Goal: Task Accomplishment & Management: Use online tool/utility

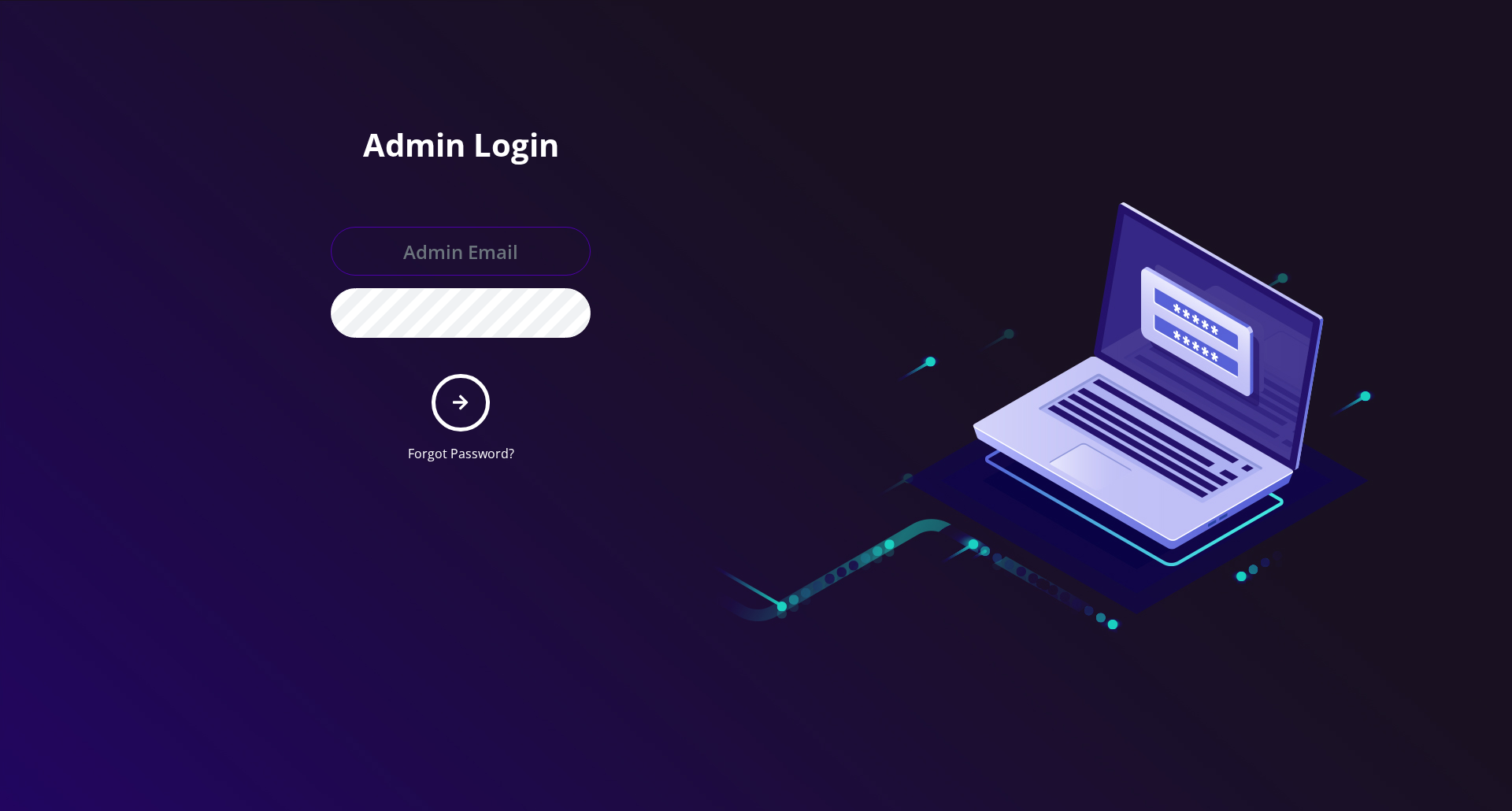
type input "[PERSON_NAME][EMAIL_ADDRESS][DOMAIN_NAME]"
click at [468, 410] on button "submit" at bounding box center [460, 403] width 58 height 58
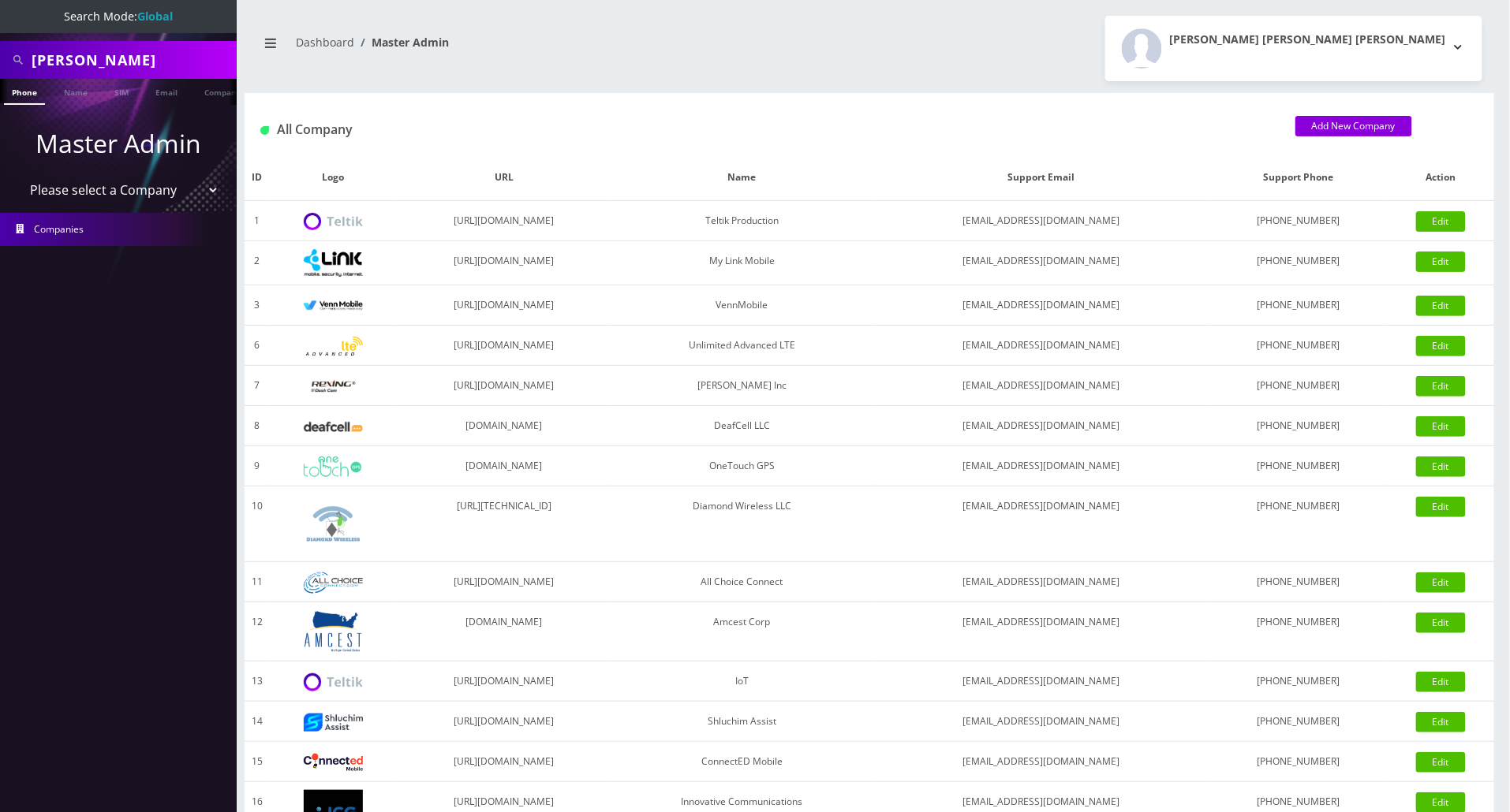
drag, startPoint x: 201, startPoint y: 65, endPoint x: 0, endPoint y: 27, distance: 204.6
click at [0, 27] on nav "Search Mode: Global Abdallah ABUELEZZ Phone Name SIM Email Company Customer Mas…" at bounding box center [118, 406] width 237 height 812
paste input "TR2002110101112"
type input "TR2002110101112"
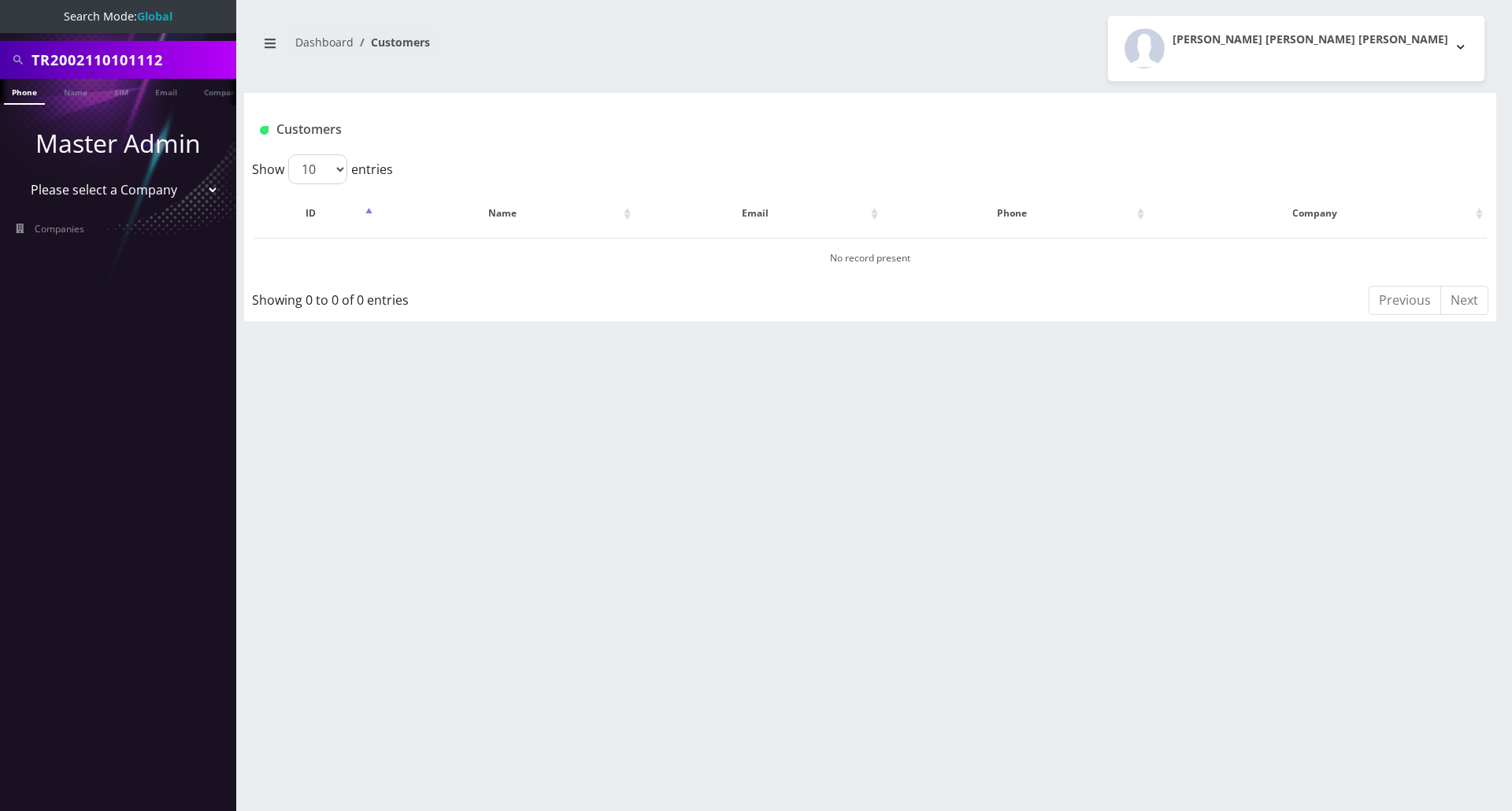
drag, startPoint x: 52, startPoint y: 57, endPoint x: -81, endPoint y: 44, distance: 133.6
click at [0, 44] on html "Search Mode: Global TR2002110101112 Phone Name SIM Email Company Customer Maste…" at bounding box center [756, 406] width 1512 height 811
type input "2002110101112"
click at [124, 92] on link "SIM" at bounding box center [121, 92] width 30 height 26
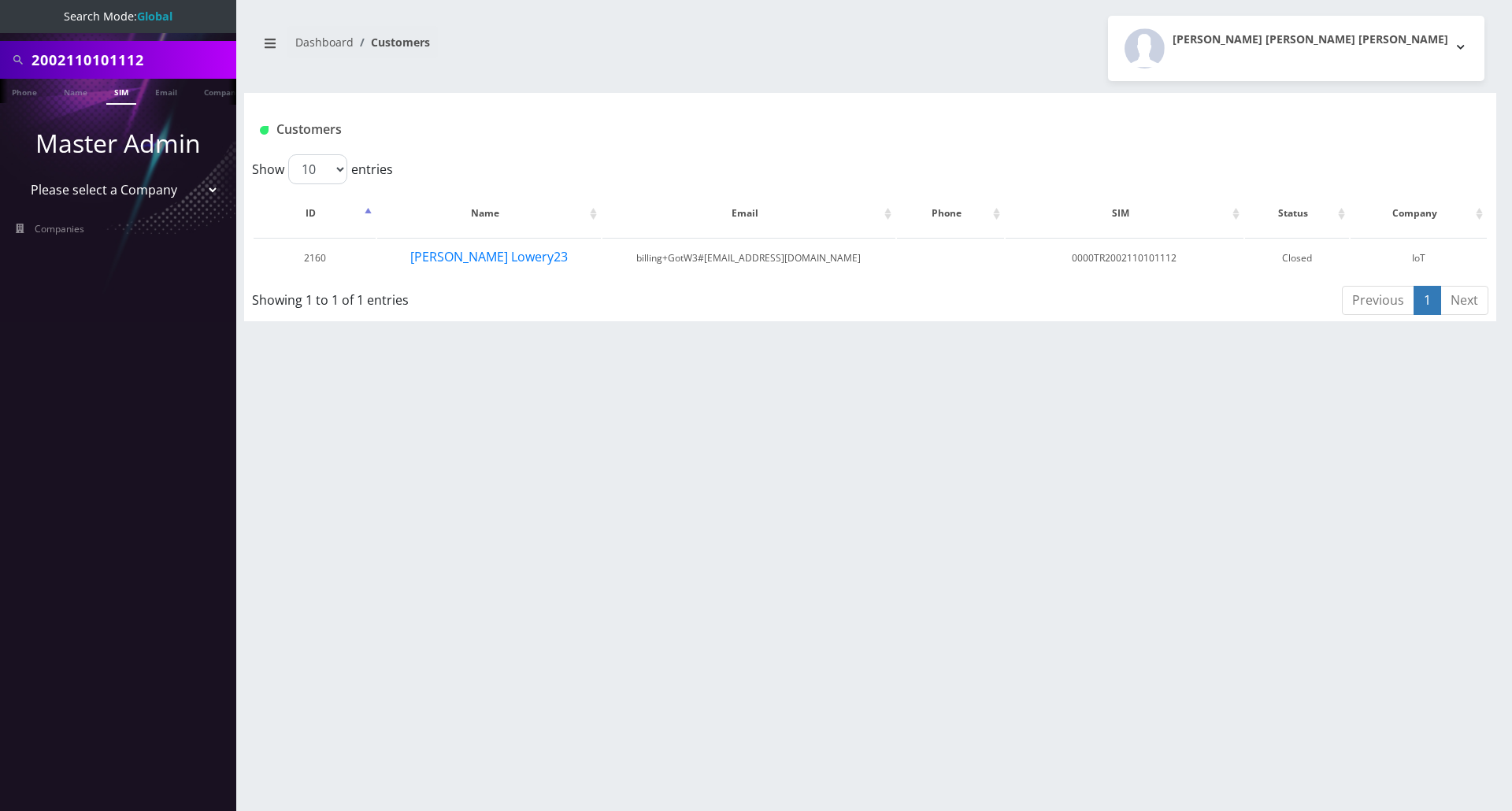
drag, startPoint x: 178, startPoint y: 52, endPoint x: -280, endPoint y: 44, distance: 458.1
click at [0, 44] on html "Search Mode: Global 2002110101112 Phone Name SIM Email Company Customer Master …" at bounding box center [756, 406] width 1512 height 811
paste input "TR"
type input "TR2002110101112"
drag, startPoint x: 180, startPoint y: 70, endPoint x: -85, endPoint y: 70, distance: 265.0
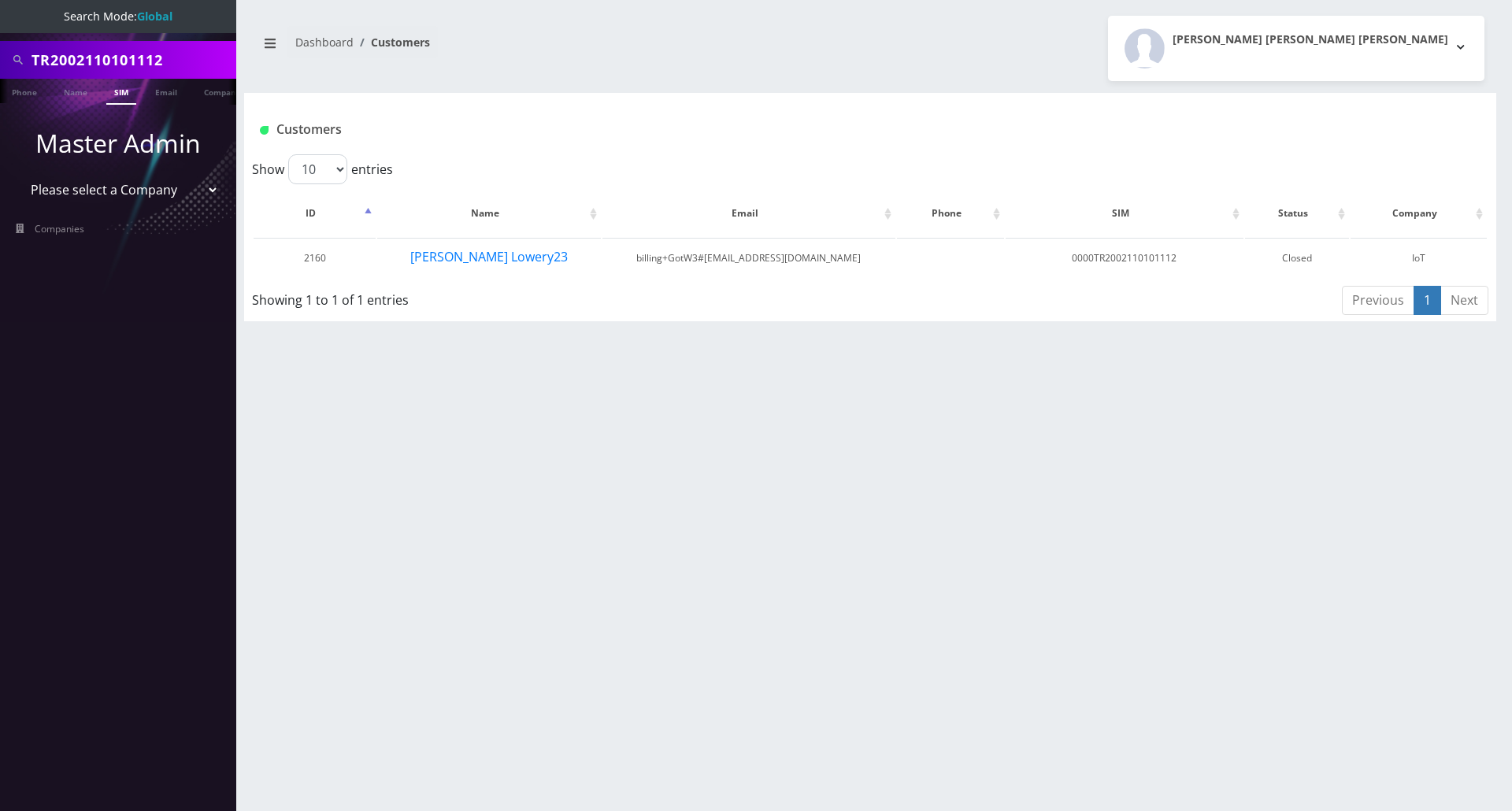
click at [0, 70] on html "Search Mode: Global TR2002110101112 Phone Name SIM Email Company Customer Maste…" at bounding box center [756, 406] width 1512 height 811
paste input "0444"
type input "TR2002110100444"
drag, startPoint x: 188, startPoint y: 52, endPoint x: -185, endPoint y: 48, distance: 373.0
click at [0, 48] on html "Search Mode: Global TR2002110100444 Phone Name SIM Email Company Customer Maste…" at bounding box center [756, 406] width 1512 height 811
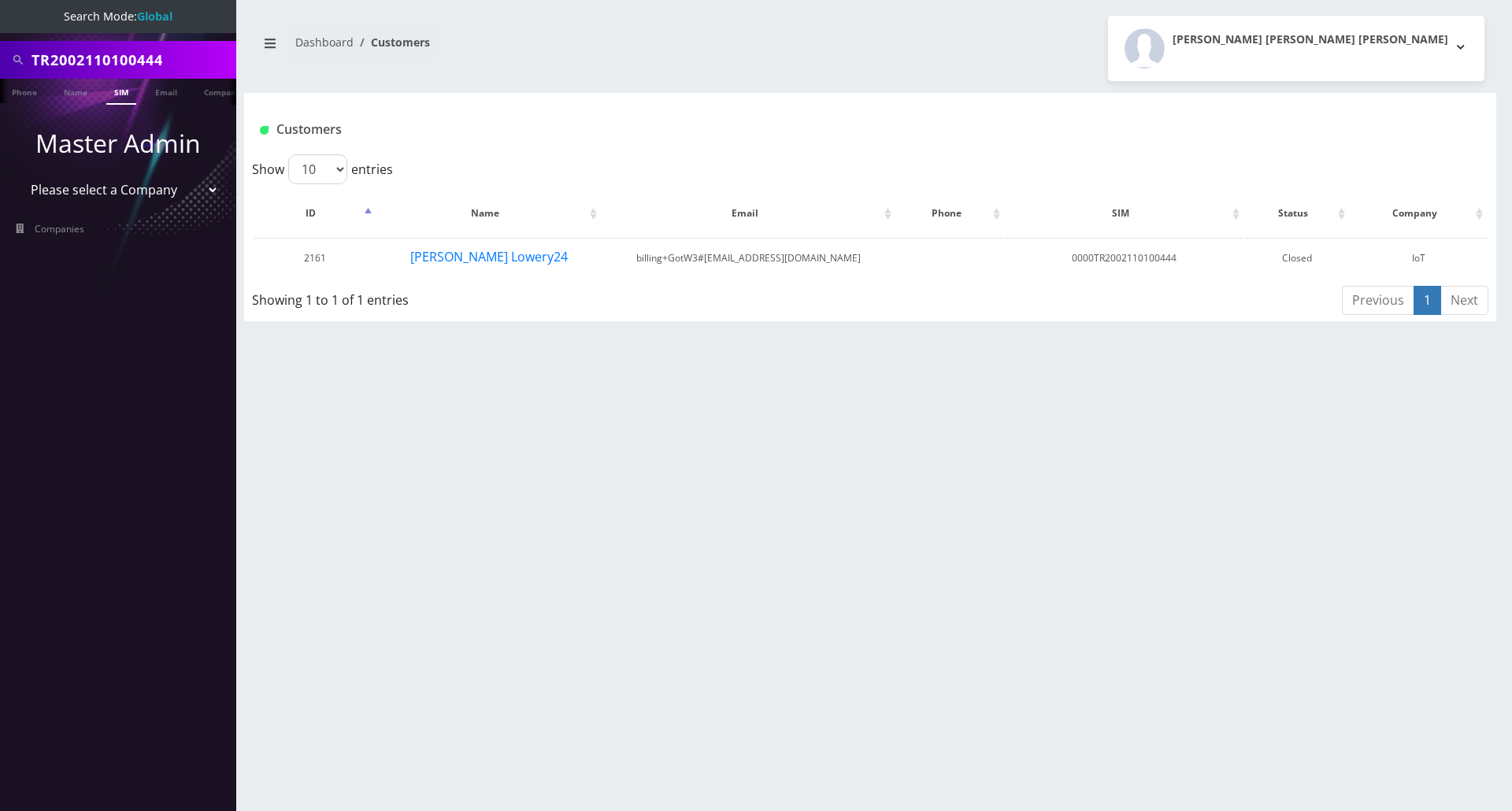
paste input "1112"
type input "TR2002110101112"
drag, startPoint x: 580, startPoint y: 255, endPoint x: 464, endPoint y: 253, distance: 116.0
click at [464, 253] on td "David Lowery23" at bounding box center [489, 258] width 223 height 40
drag, startPoint x: 511, startPoint y: 252, endPoint x: 433, endPoint y: 329, distance: 109.6
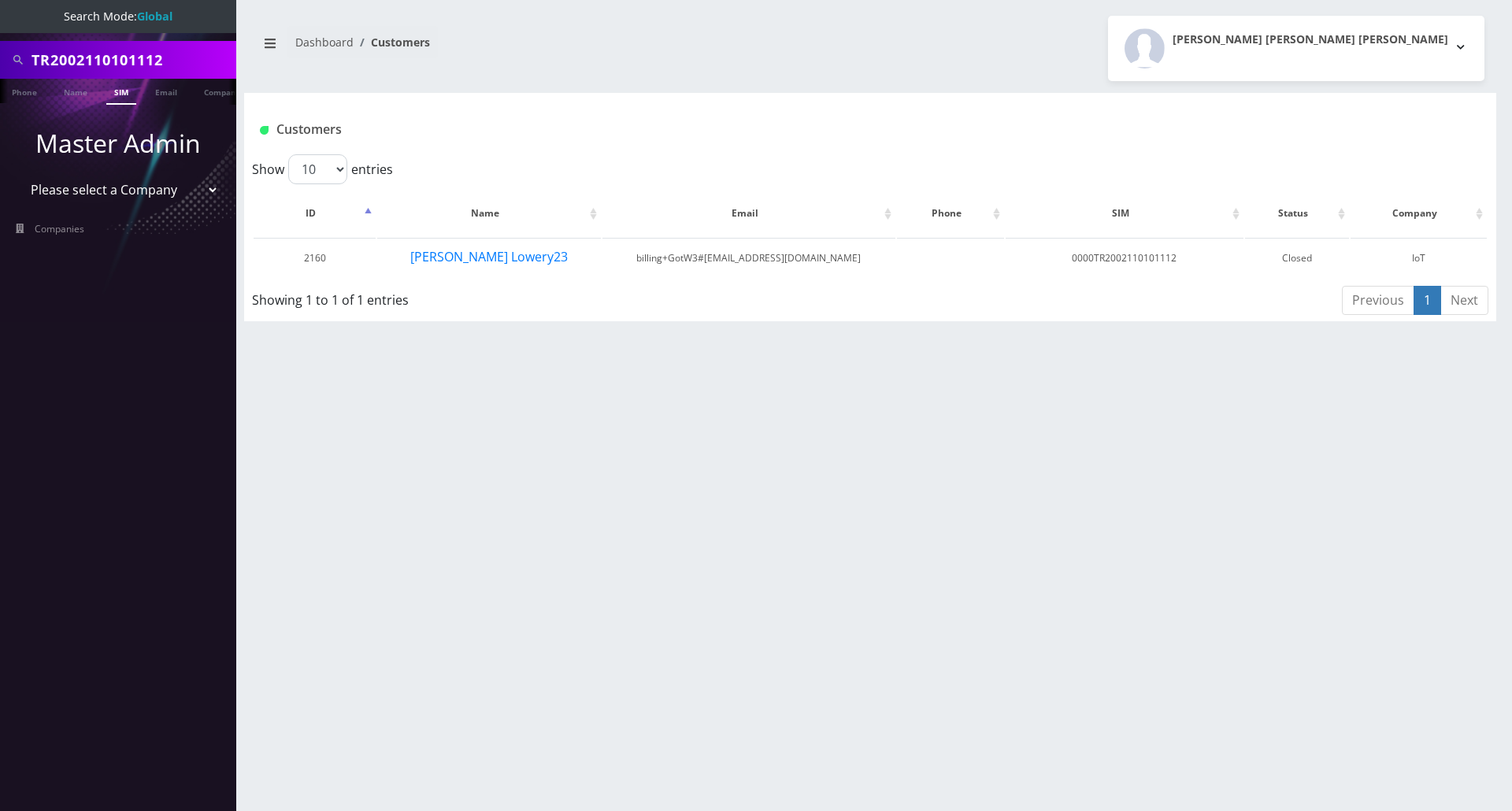
click at [433, 329] on div "TR2002110101112 Phone Name SIM Email Company Customer Dashboard Customers Jay C…" at bounding box center [870, 406] width 1284 height 811
drag, startPoint x: 545, startPoint y: 256, endPoint x: 422, endPoint y: 257, distance: 123.0
click at [422, 257] on td "David Lowery23" at bounding box center [489, 258] width 223 height 40
click at [493, 262] on button "David Lowery23" at bounding box center [490, 256] width 159 height 20
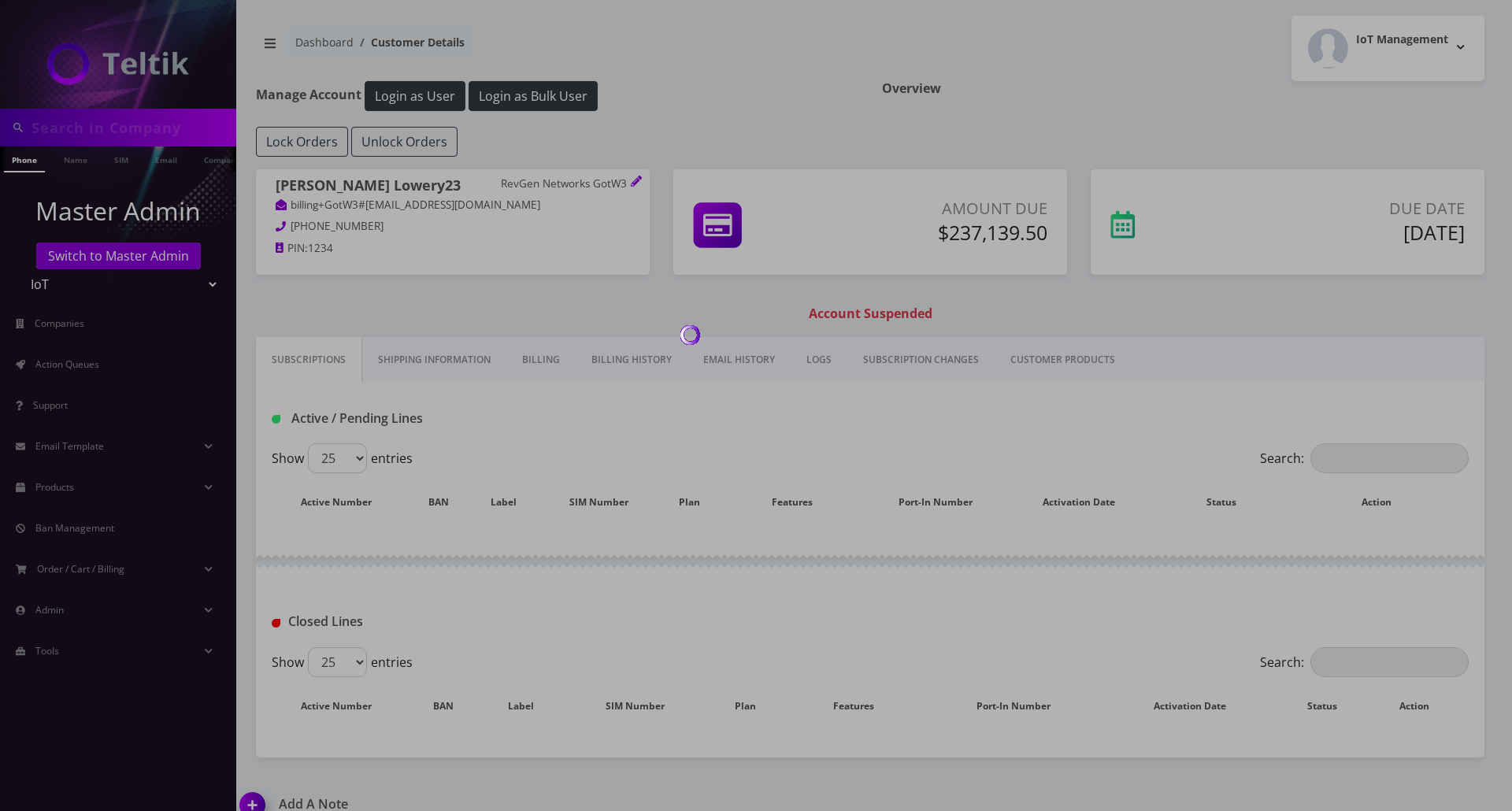
type input "TR2002110101112"
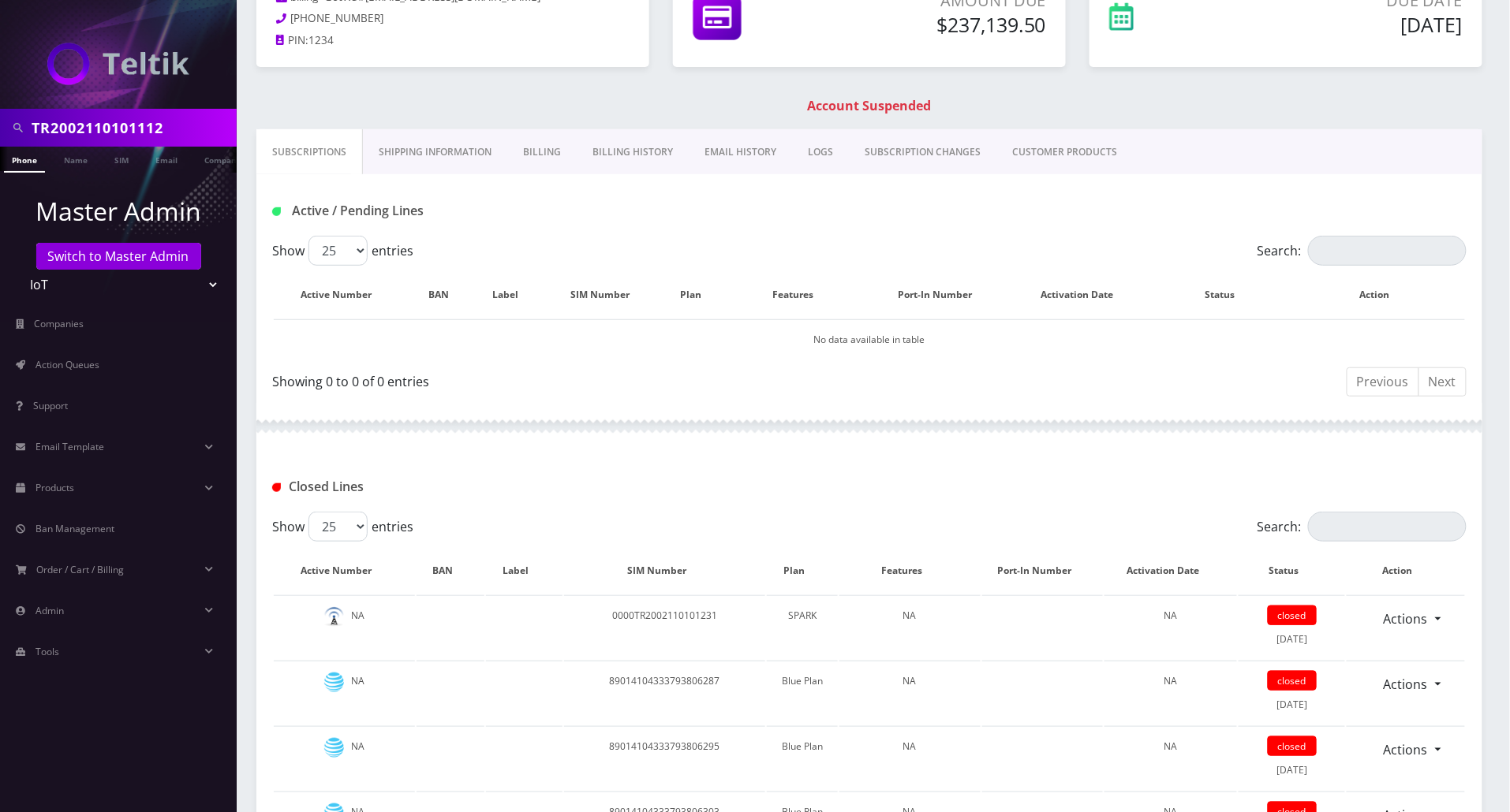
scroll to position [210, 0]
click at [1323, 518] on input "Search:" at bounding box center [1387, 525] width 159 height 30
paste input "TR2002110101112"
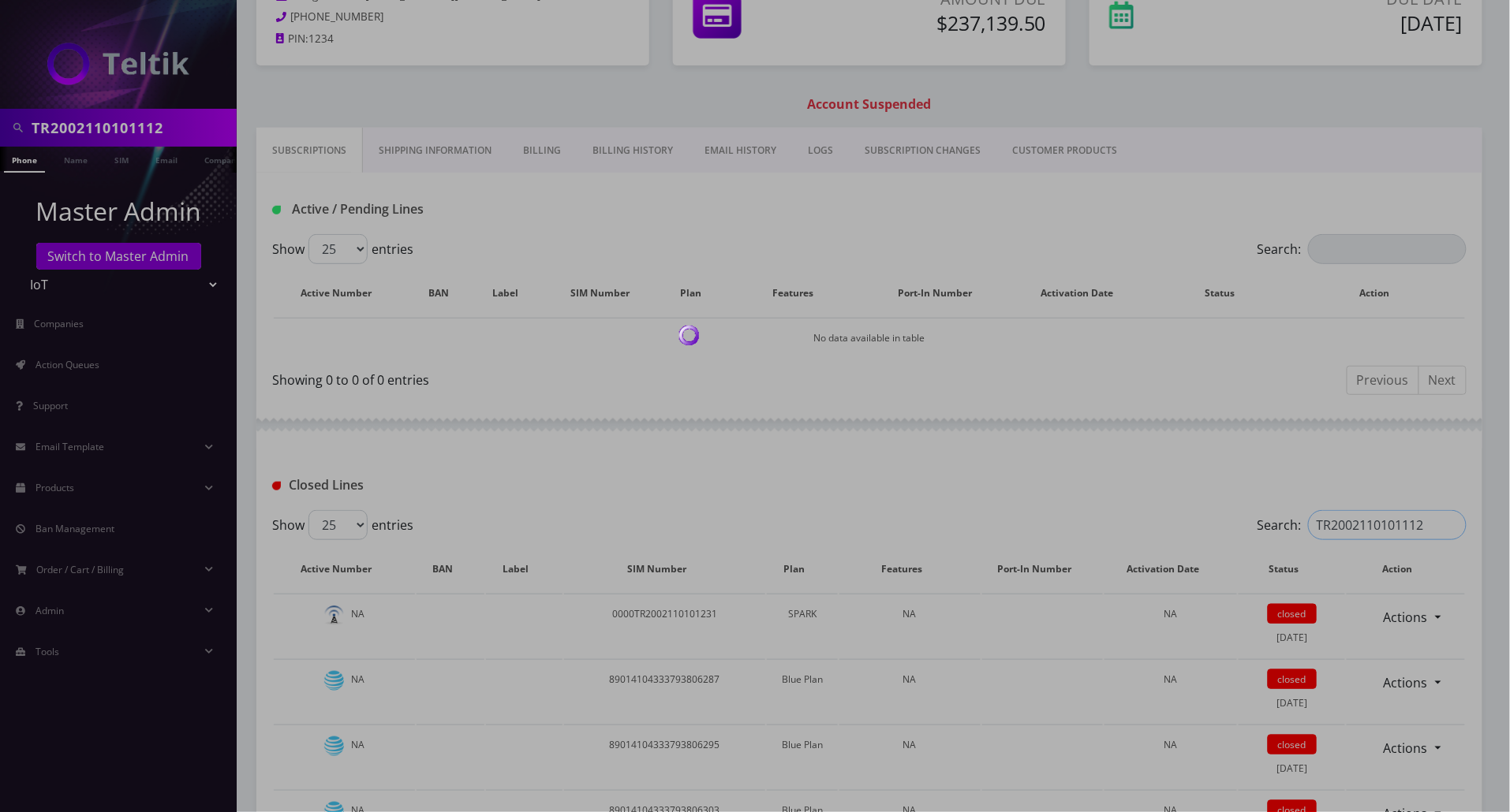
scroll to position [191, 0]
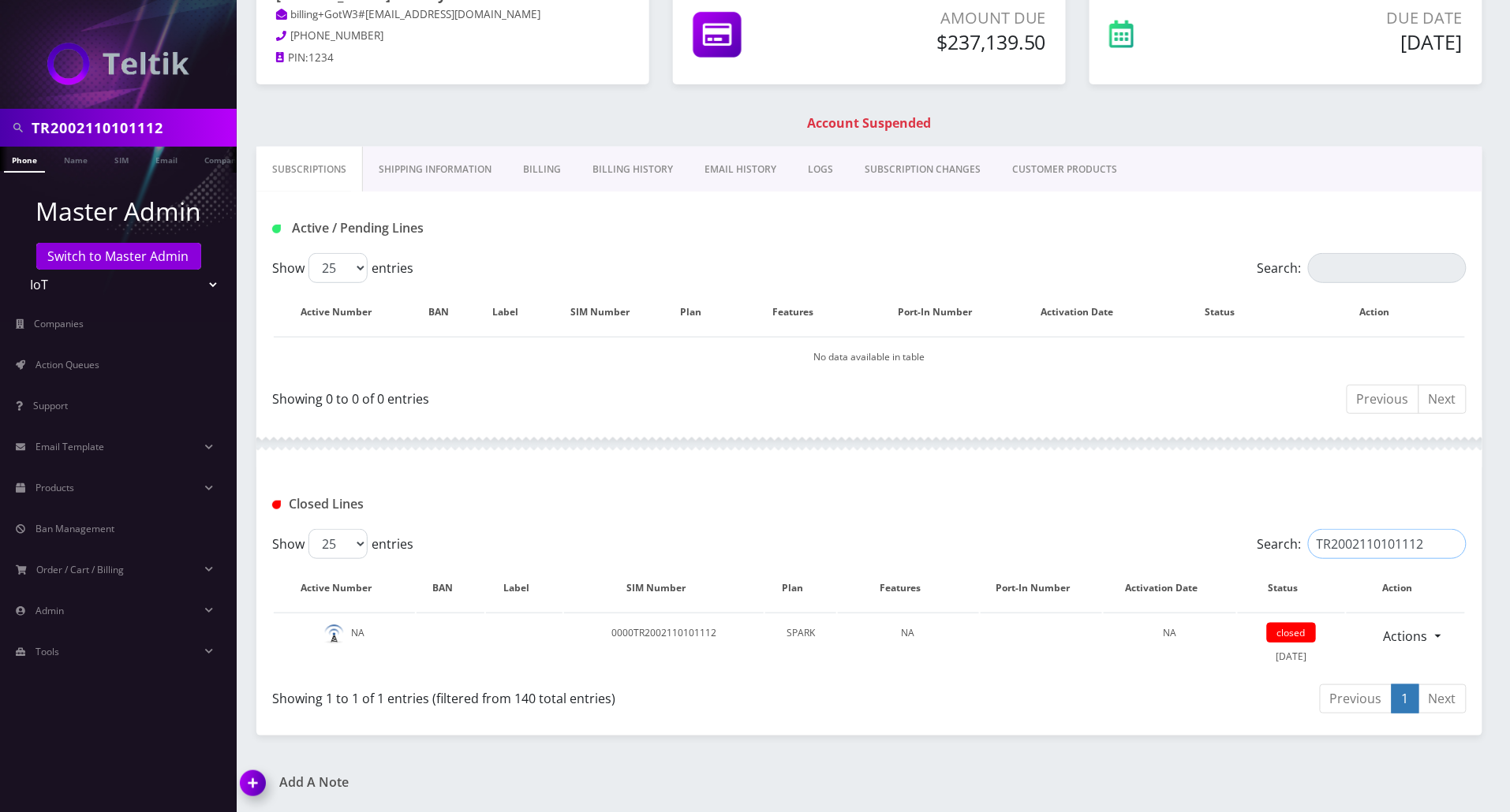
type input "TR2002110101112"
drag, startPoint x: 200, startPoint y: 127, endPoint x: -327, endPoint y: 86, distance: 528.6
click at [0, 86] on html "TR2002110101112 Phone Name SIM Email Company Customer Master Admin Switch to Ma…" at bounding box center [755, 311] width 1510 height 1004
paste input "0444"
type input "TR2002110100444"
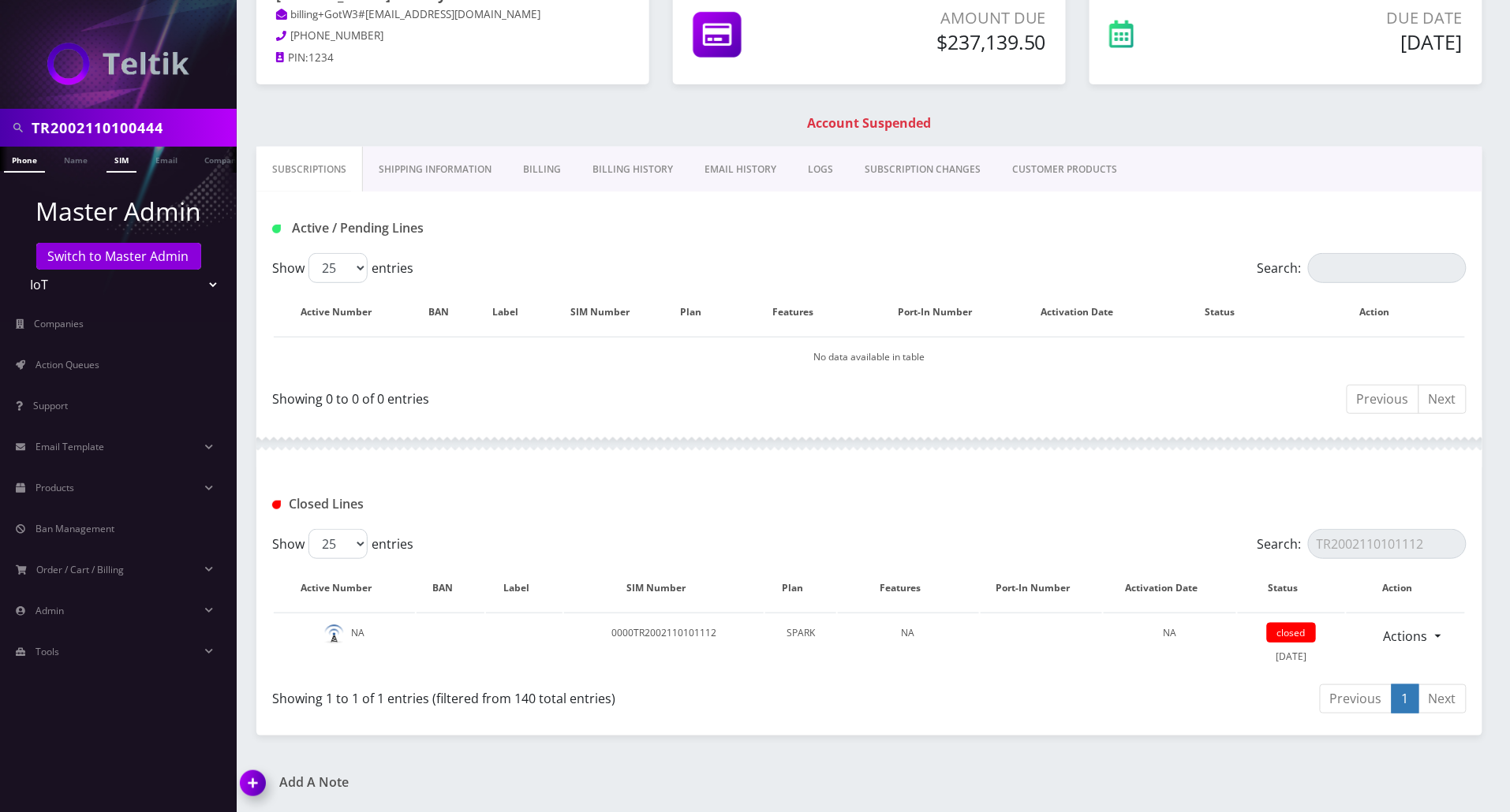
click at [116, 153] on link "SIM" at bounding box center [121, 159] width 30 height 26
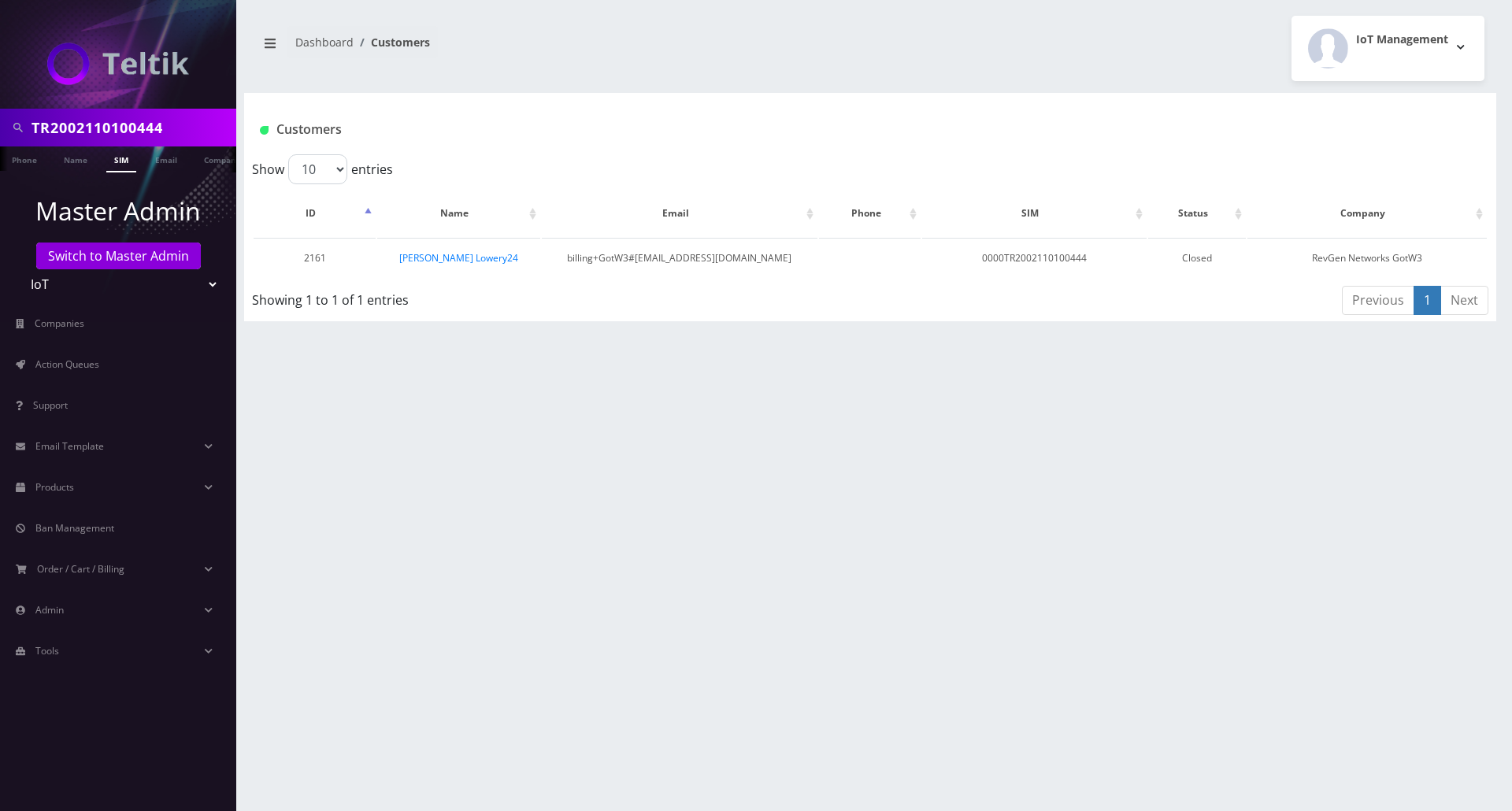
drag, startPoint x: 189, startPoint y: 123, endPoint x: -57, endPoint y: 129, distance: 246.1
click at [0, 129] on html "TR2002110100444 Phone Name SIM Email Company Customer Master Admin Switch to Ma…" at bounding box center [756, 406] width 1512 height 811
paste input "86190604046632"
type input "TR200861906040466324"
click at [116, 157] on link "SIM" at bounding box center [121, 159] width 30 height 26
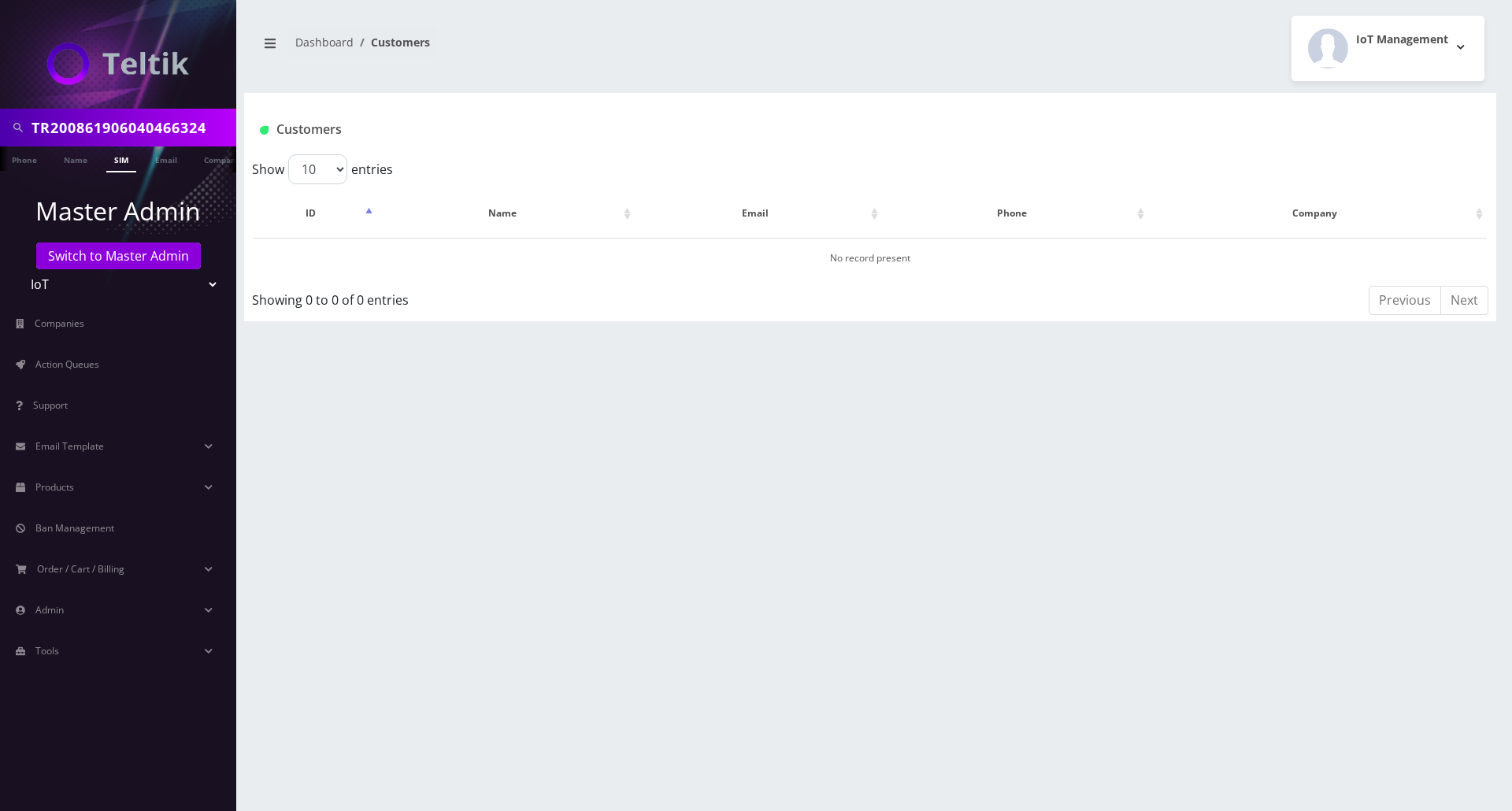
scroll to position [0, 8]
drag, startPoint x: 208, startPoint y: 130, endPoint x: -11, endPoint y: 114, distance: 219.6
click at [0, 114] on html "TR200861906040466324 Phone Name SIM Email Company Customer Master Admin Switch …" at bounding box center [756, 406] width 1512 height 811
paste input "GT26201179257"
type input "TGT26201179257"
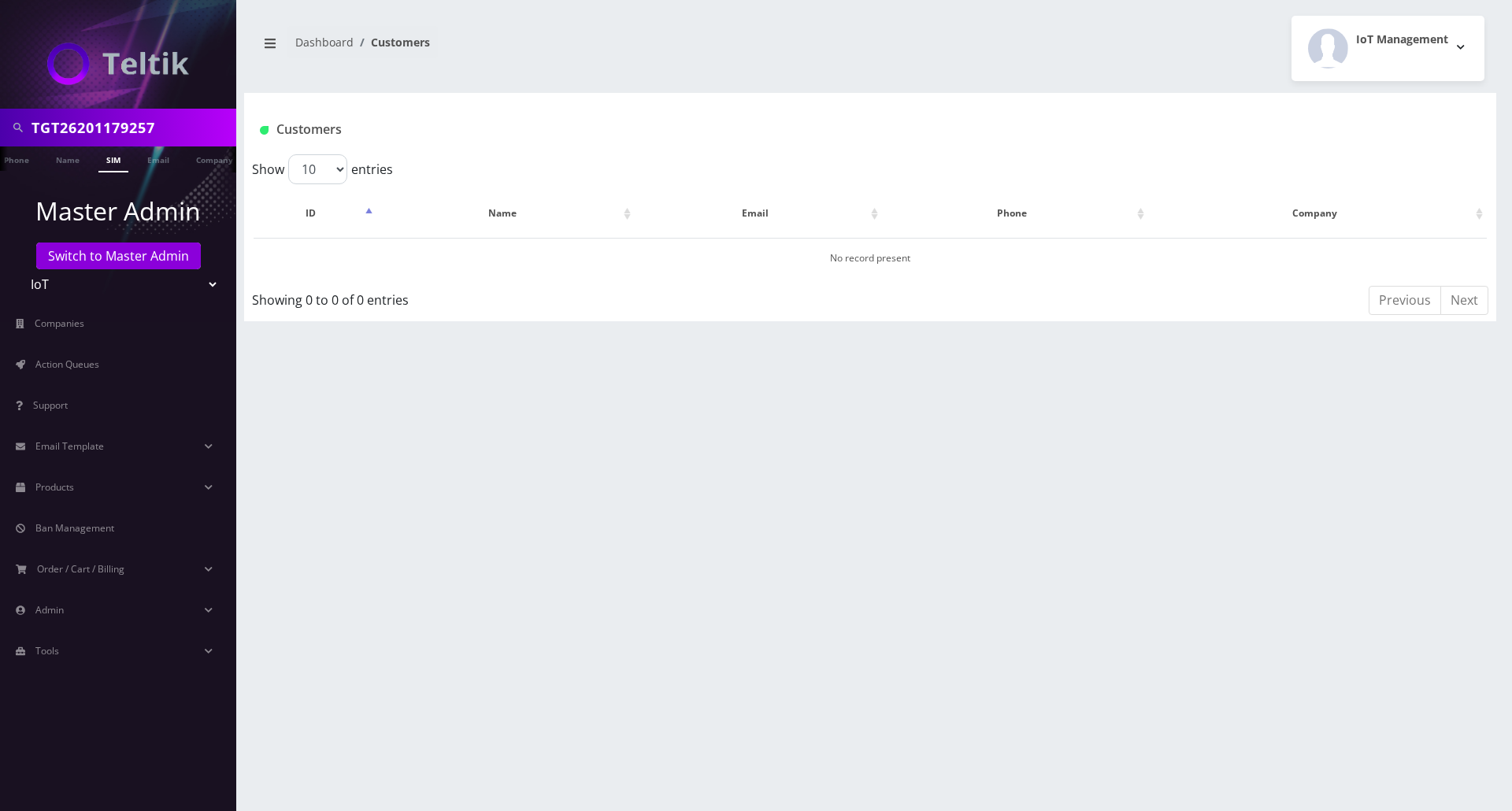
click at [109, 164] on link "SIM" at bounding box center [113, 159] width 30 height 26
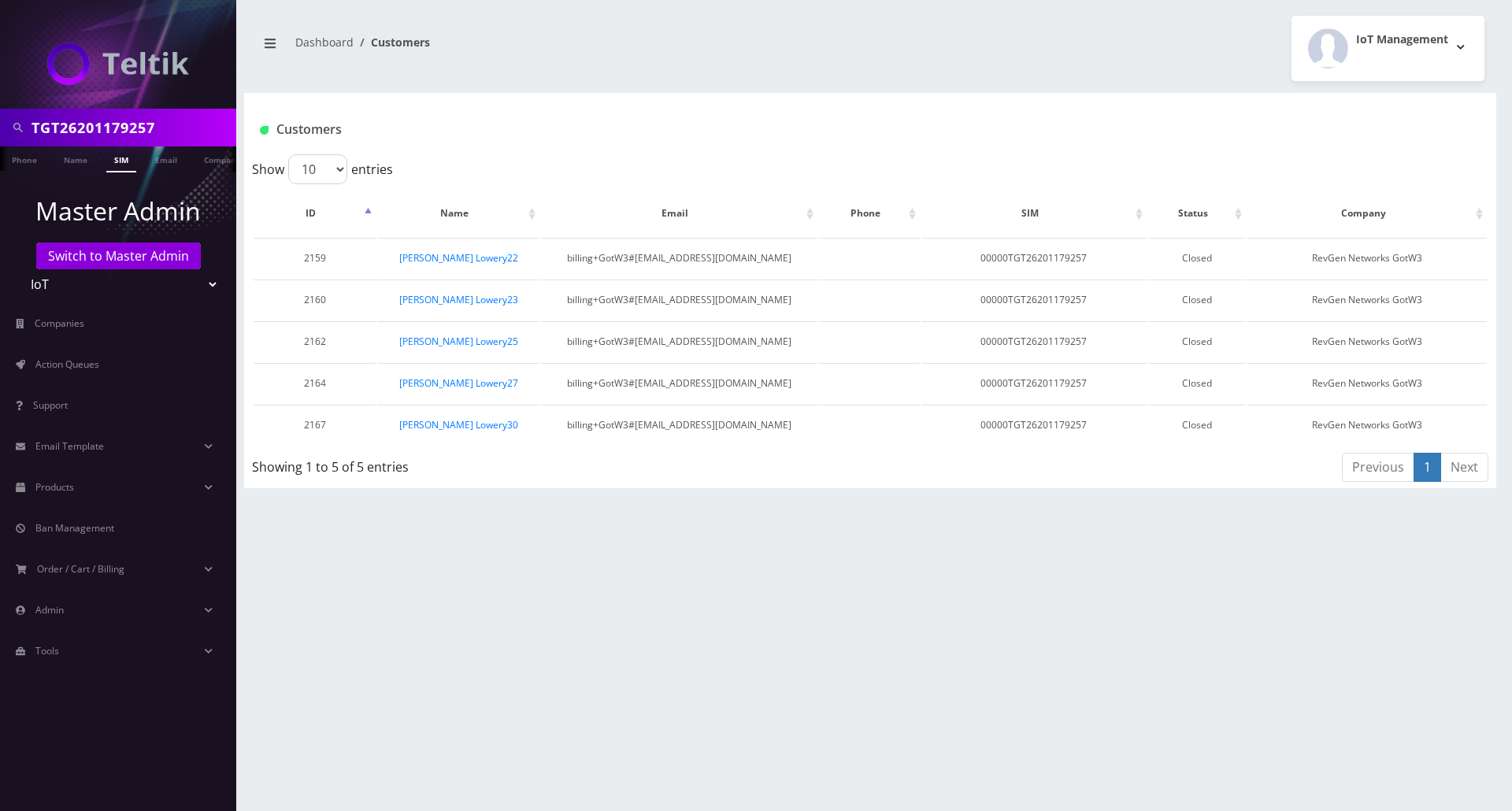
drag, startPoint x: 180, startPoint y: 117, endPoint x: -113, endPoint y: 126, distance: 293.1
click at [0, 126] on html "TGT26201179257 Phone Name SIM Email Company Customer Master Admin Switch to Mas…" at bounding box center [756, 406] width 1512 height 811
paste input "R2002110101182"
type input "TR2002110101182"
click at [124, 157] on link "SIM" at bounding box center [121, 159] width 30 height 26
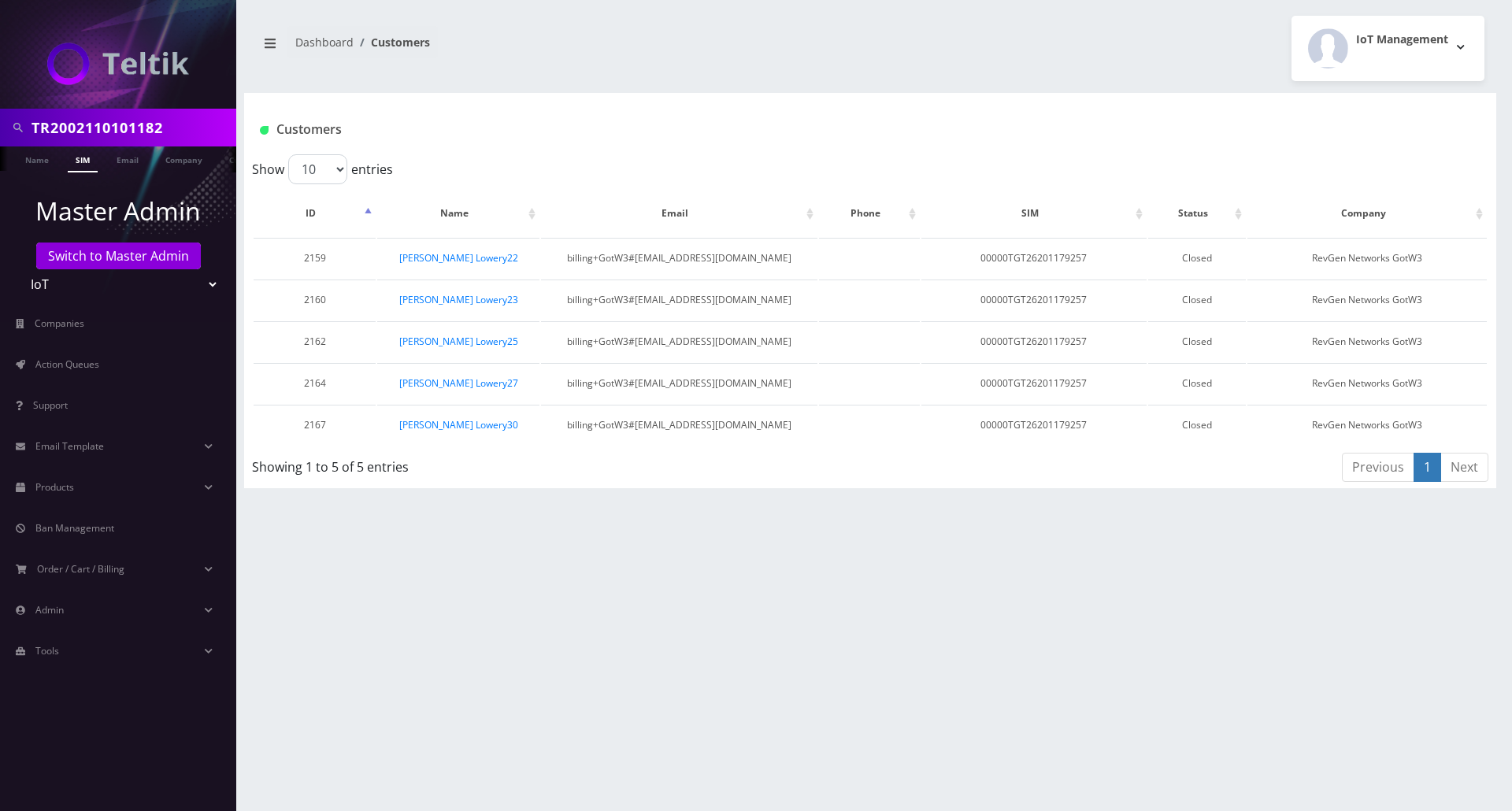
scroll to position [0, 42]
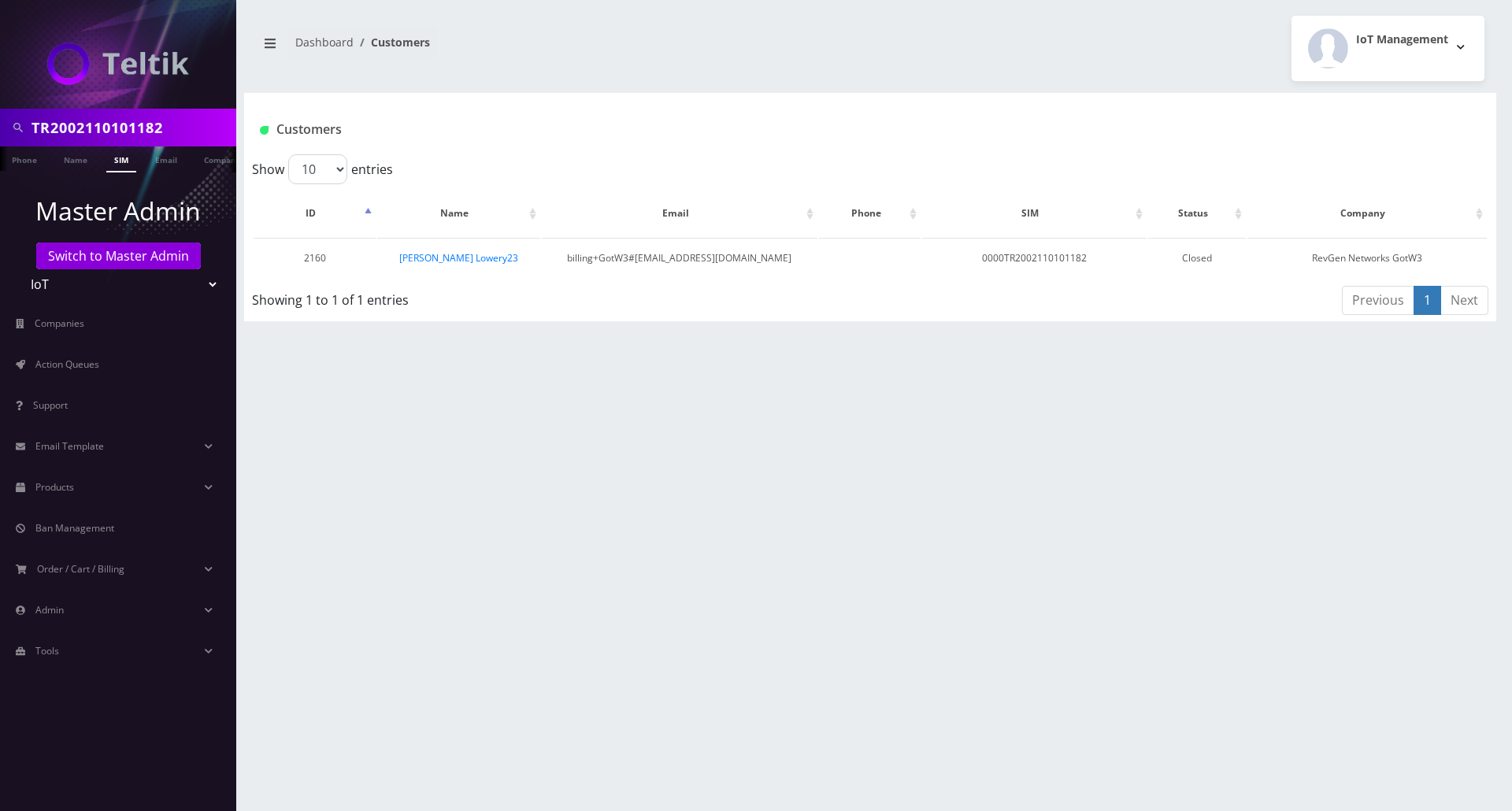
click at [164, 135] on input "TR2002110101182" at bounding box center [131, 127] width 200 height 30
click at [167, 133] on input "TR2002110101182" at bounding box center [131, 127] width 200 height 30
drag, startPoint x: 171, startPoint y: 129, endPoint x: -310, endPoint y: 82, distance: 483.3
click at [0, 82] on html "TR2002110101182 Phone Name SIM Email Company Customer Master Admin Switch to Ma…" at bounding box center [756, 406] width 1512 height 811
paste input "58"
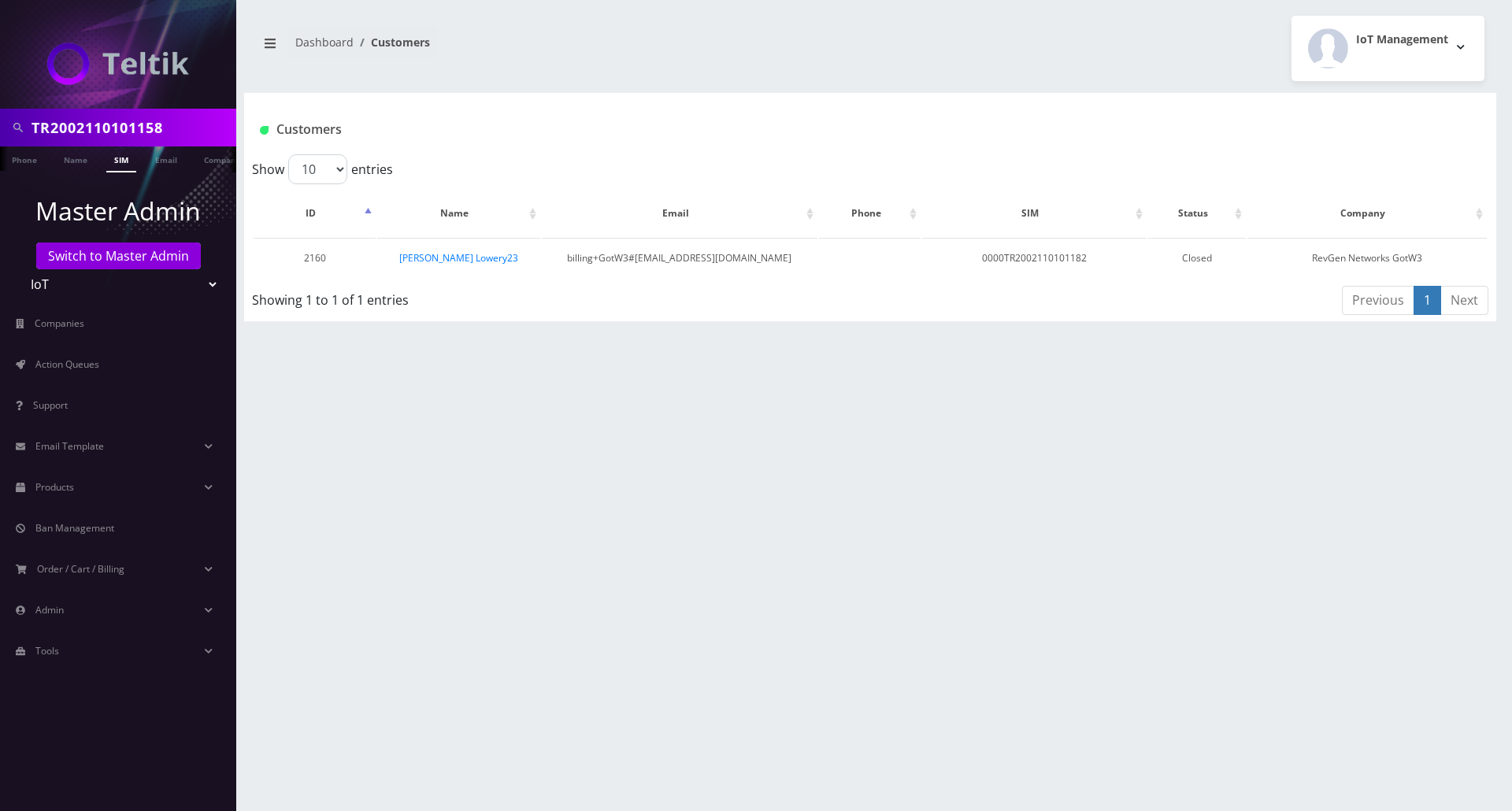
type input "TR2002110101158"
click at [133, 161] on link "SIM" at bounding box center [121, 159] width 30 height 26
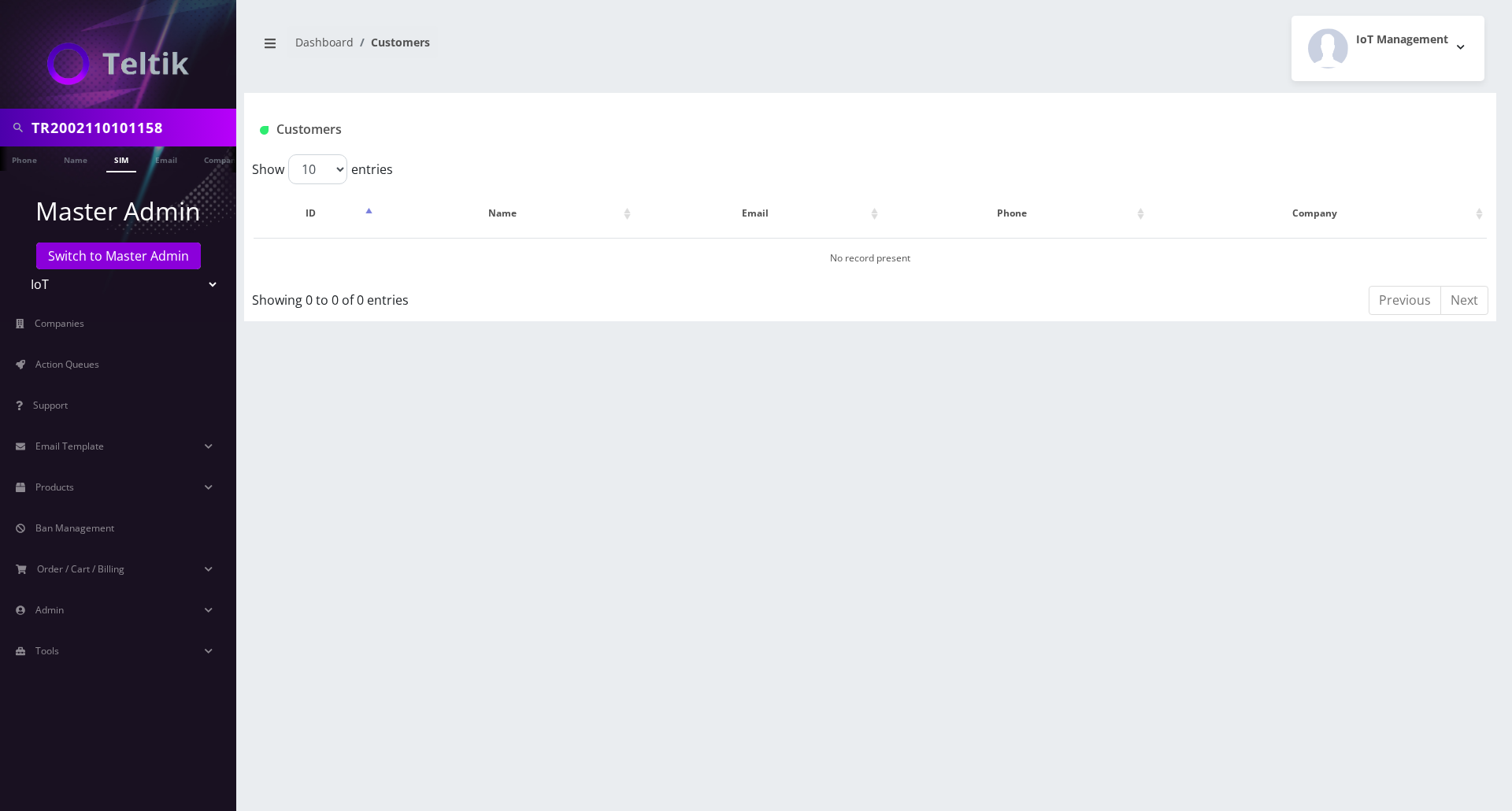
drag, startPoint x: 167, startPoint y: 126, endPoint x: -68, endPoint y: 114, distance: 235.3
click at [0, 114] on html "TR2002110101158 Phone Name SIM Email Company Customer Master Admin Switch to Ma…" at bounding box center [756, 406] width 1512 height 811
paste input "206"
type input "TR2002110101206"
click at [123, 165] on link "SIM" at bounding box center [121, 159] width 30 height 26
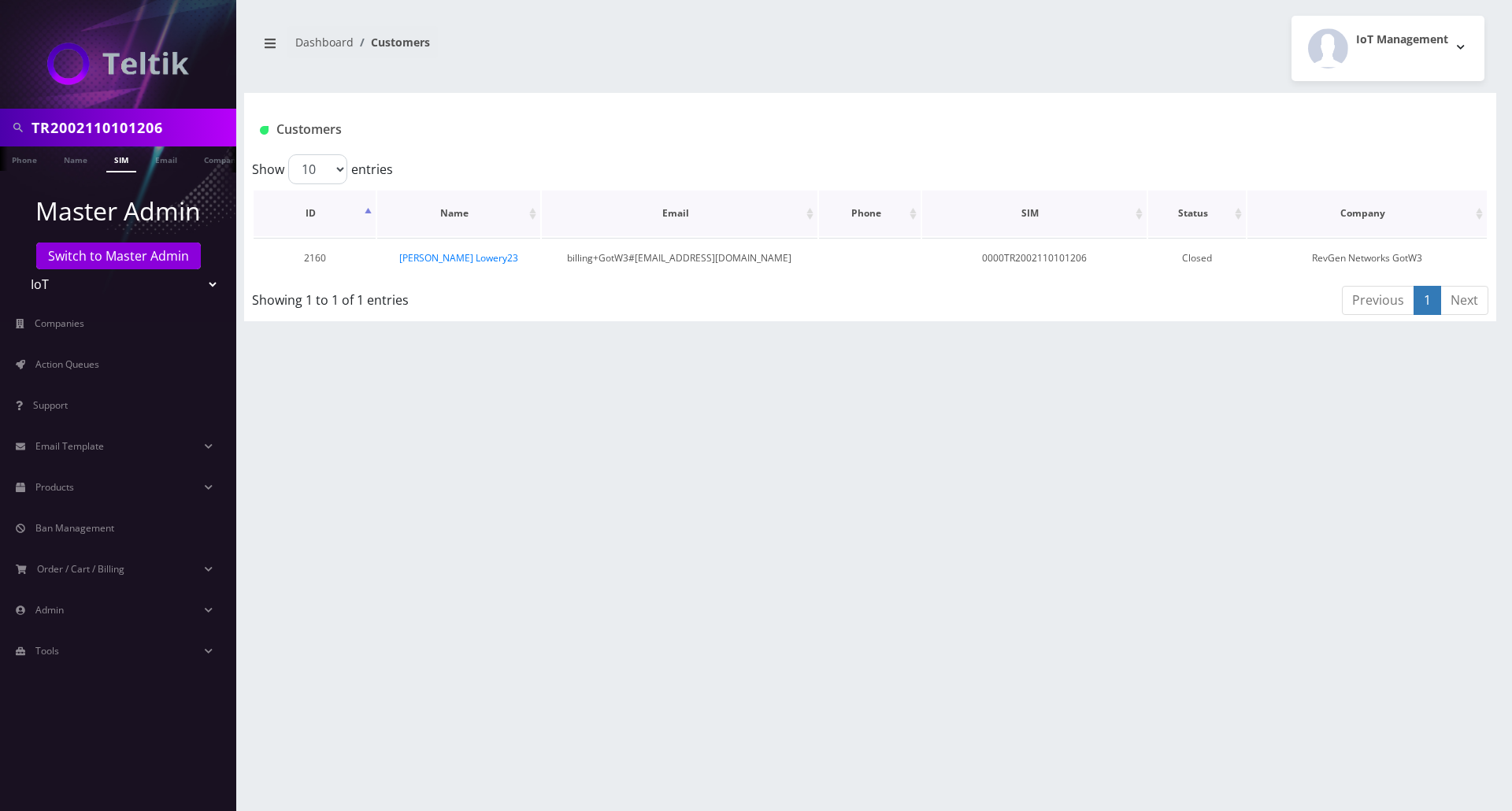
scroll to position [0, 8]
drag, startPoint x: 178, startPoint y: 126, endPoint x: -234, endPoint y: 104, distance: 412.6
click at [0, 104] on html "TR2002110101206 Phone Name SIM Email Company Customer Master Admin Switch to Ma…" at bounding box center [756, 406] width 1512 height 811
paste input "0447"
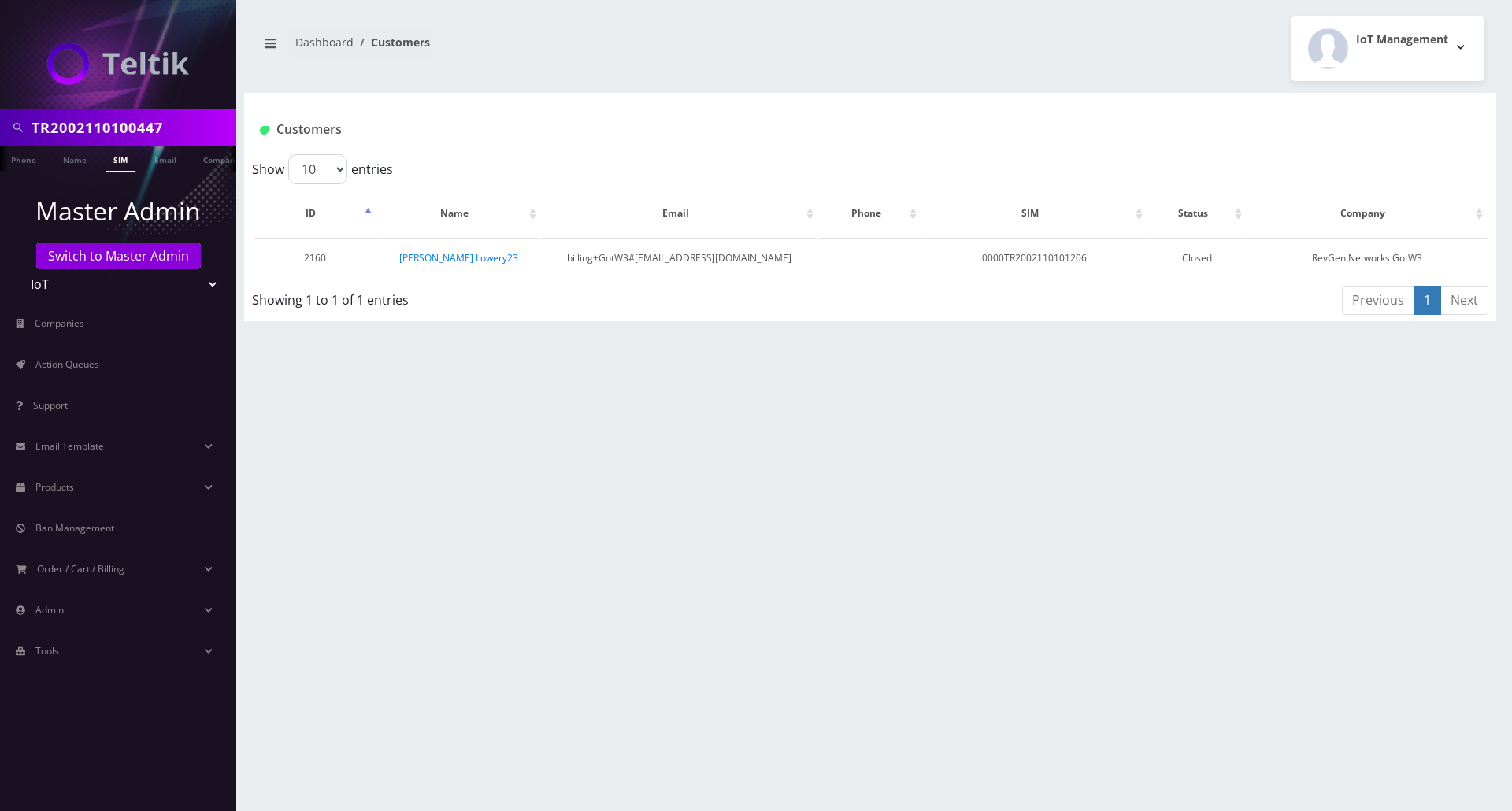
type input "TR2002110100447"
click at [120, 159] on link "SIM" at bounding box center [120, 159] width 30 height 26
drag, startPoint x: 167, startPoint y: 124, endPoint x: -212, endPoint y: 82, distance: 381.3
click at [0, 82] on html "TR2002110100447 Phone Name SIM Email Company Customer Master Admin Switch to Ma…" at bounding box center [756, 406] width 1512 height 811
paste input "76"
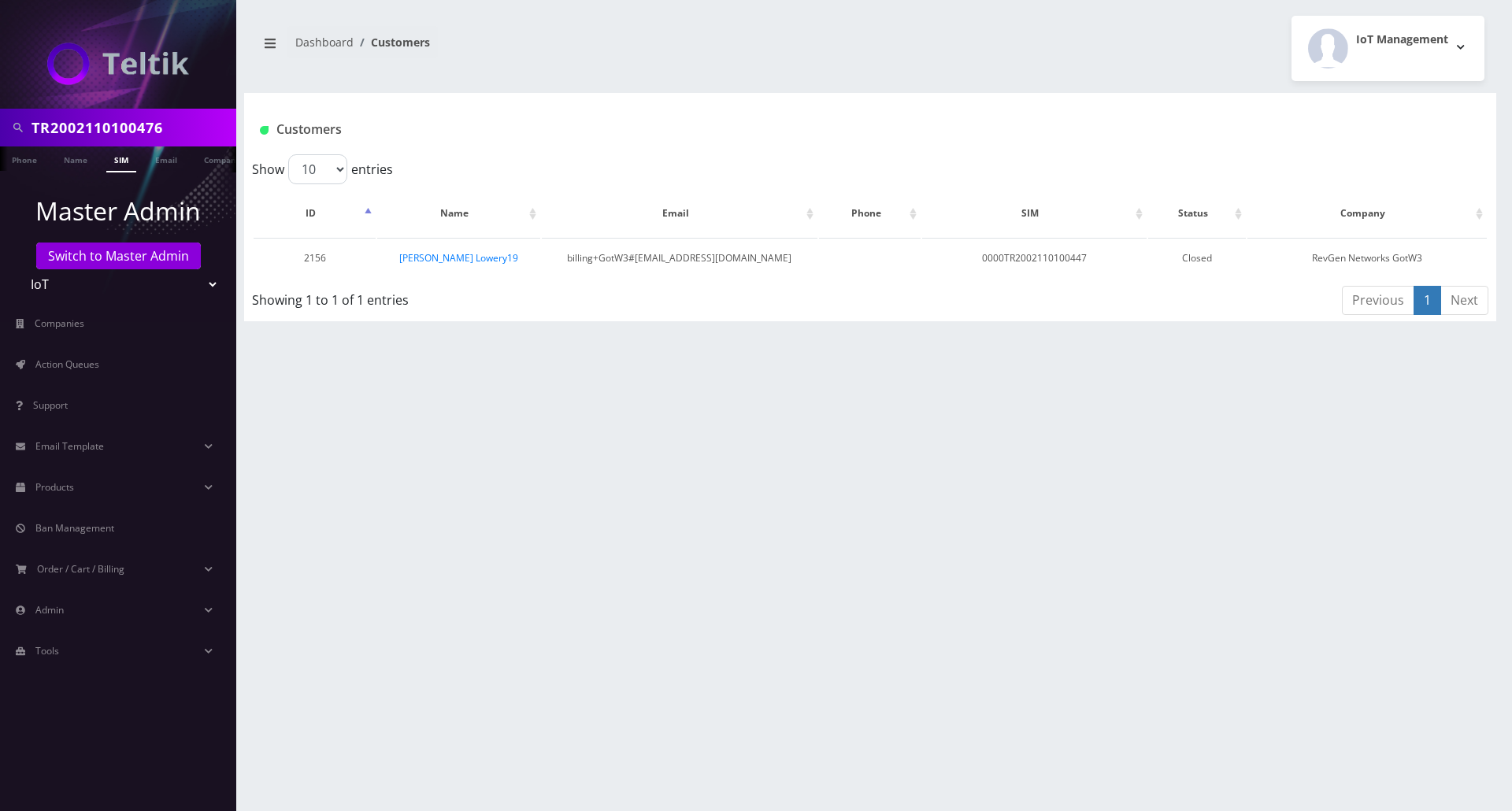
type input "TR2002110100476"
click at [115, 157] on link "SIM" at bounding box center [121, 159] width 30 height 26
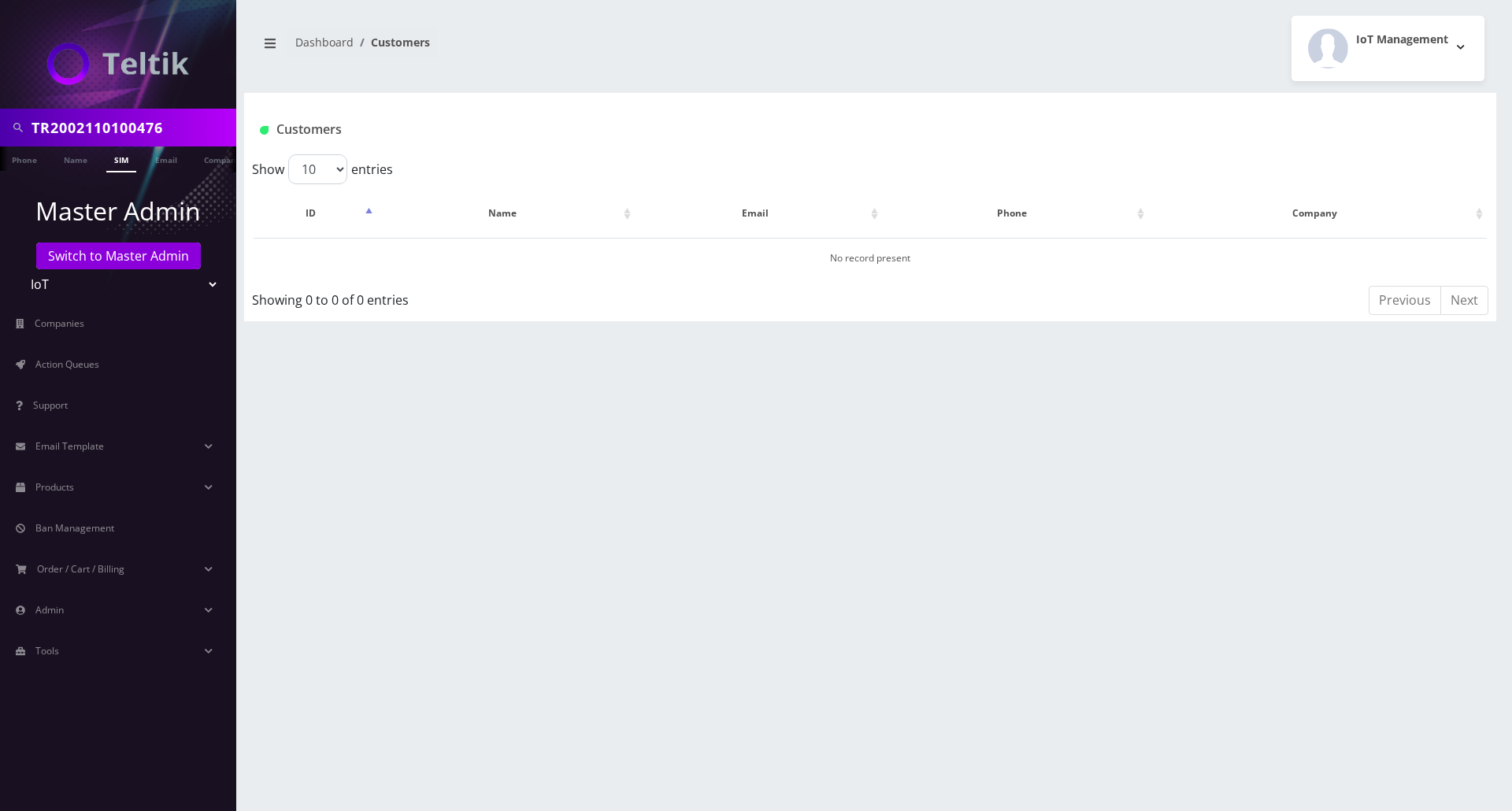
drag, startPoint x: 194, startPoint y: 127, endPoint x: -116, endPoint y: 124, distance: 310.0
click at [0, 124] on html "TR2002110100476 Phone Name SIM Email Company Customer Master Admin Switch to Ma…" at bounding box center [756, 406] width 1512 height 811
paste input "391"
type input "TR2002110100391"
click at [117, 165] on link "SIM" at bounding box center [121, 159] width 30 height 26
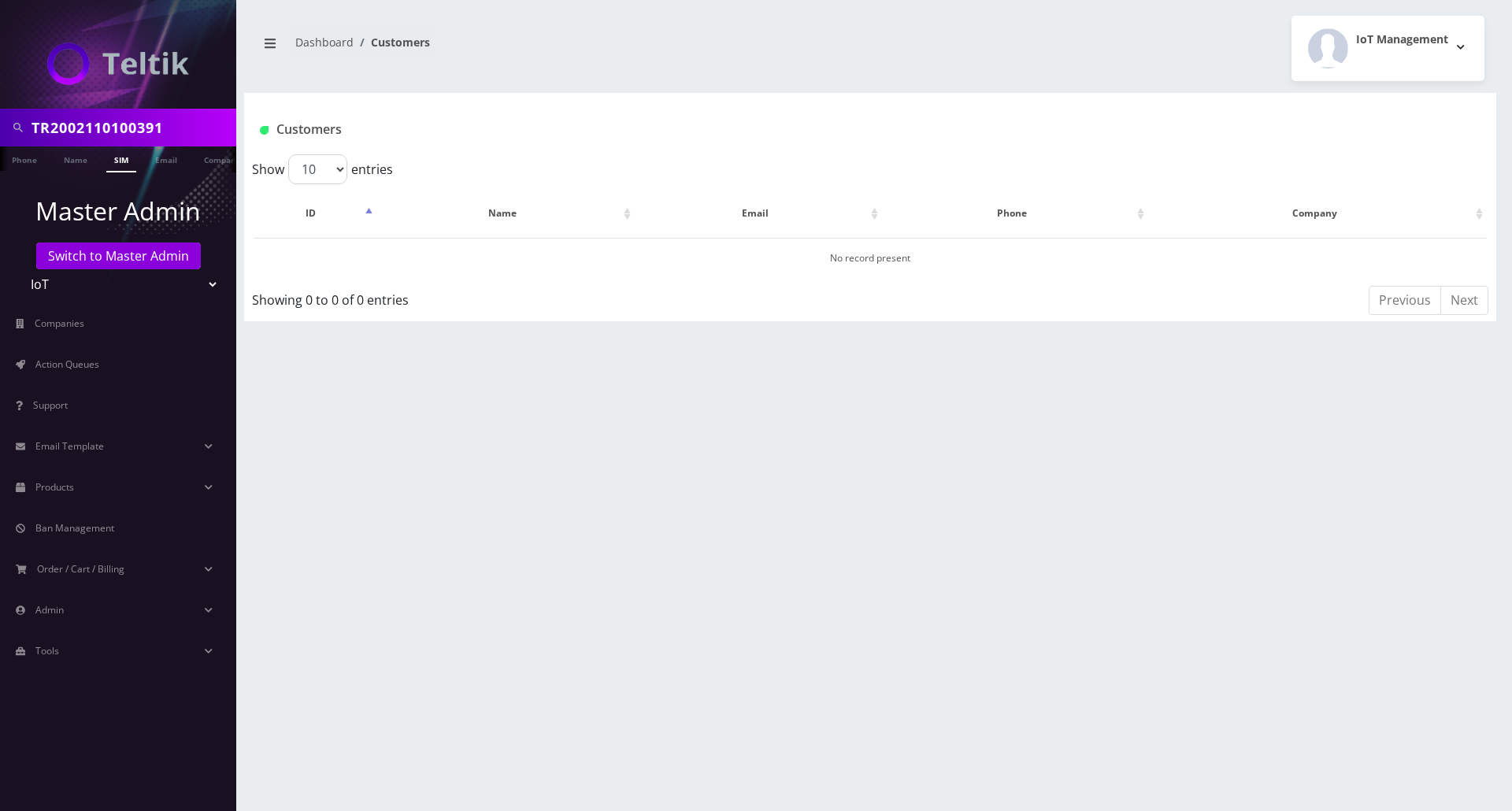
drag, startPoint x: 177, startPoint y: 131, endPoint x: -131, endPoint y: 117, distance: 308.3
click at [0, 117] on html "TR2002110100391 Phone Name SIM Email Company Customer Master Admin Switch to Ma…" at bounding box center [756, 406] width 1512 height 811
paste input "457"
type input "TR2002110100457"
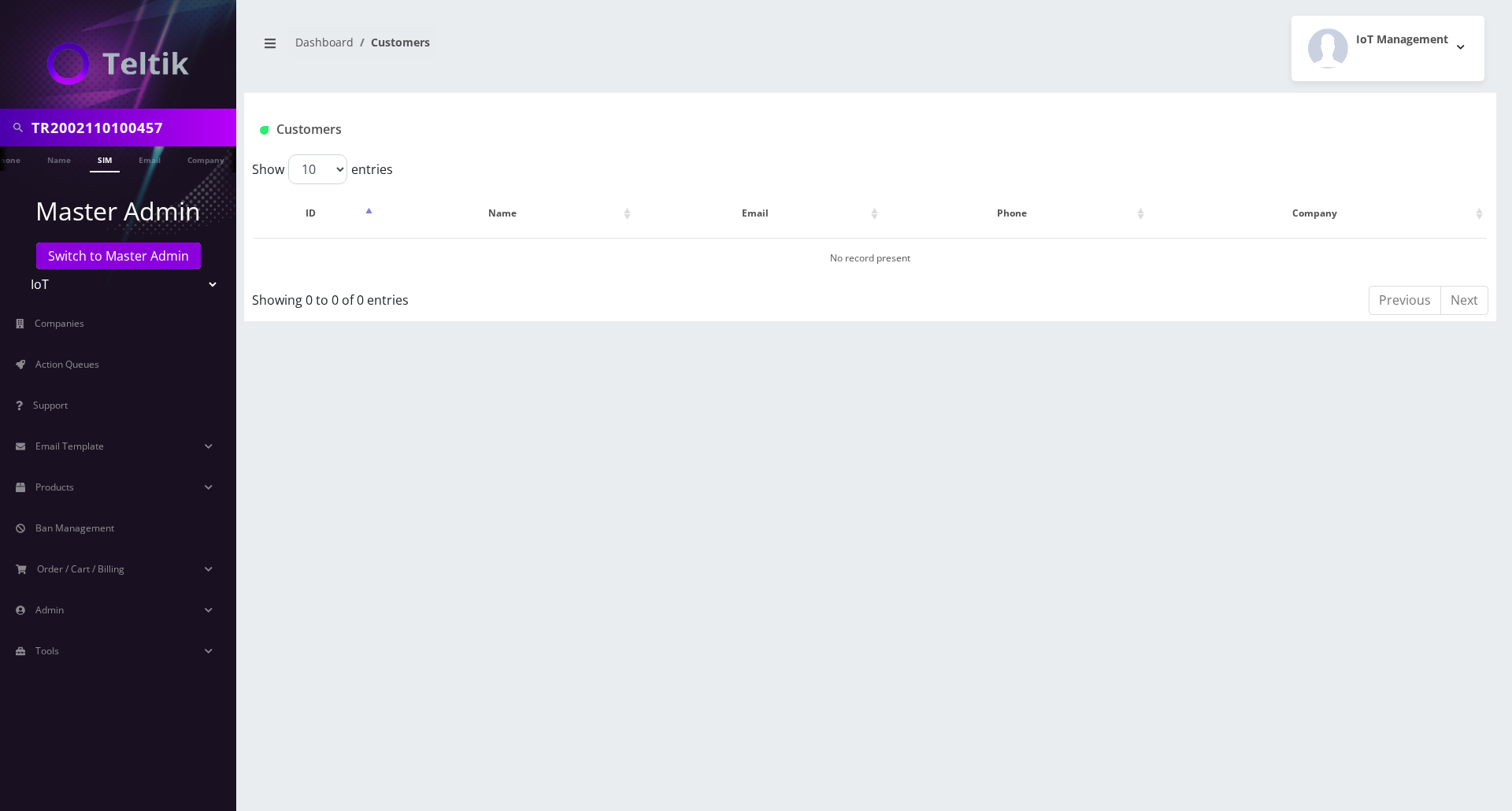
click at [104, 161] on link "SIM" at bounding box center [104, 159] width 30 height 26
